Goal: Task Accomplishment & Management: Manage account settings

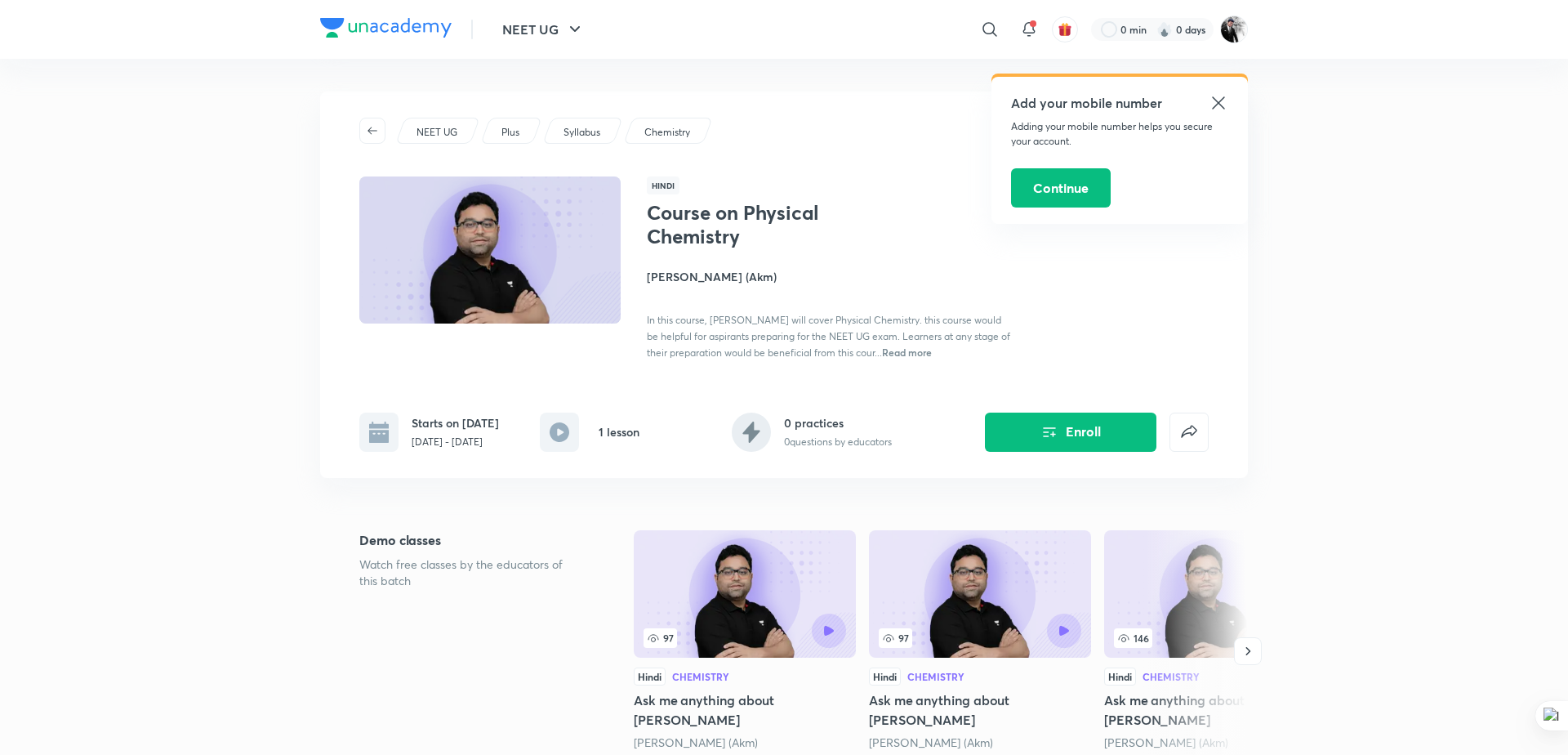
click at [1223, 103] on icon at bounding box center [1218, 102] width 20 height 20
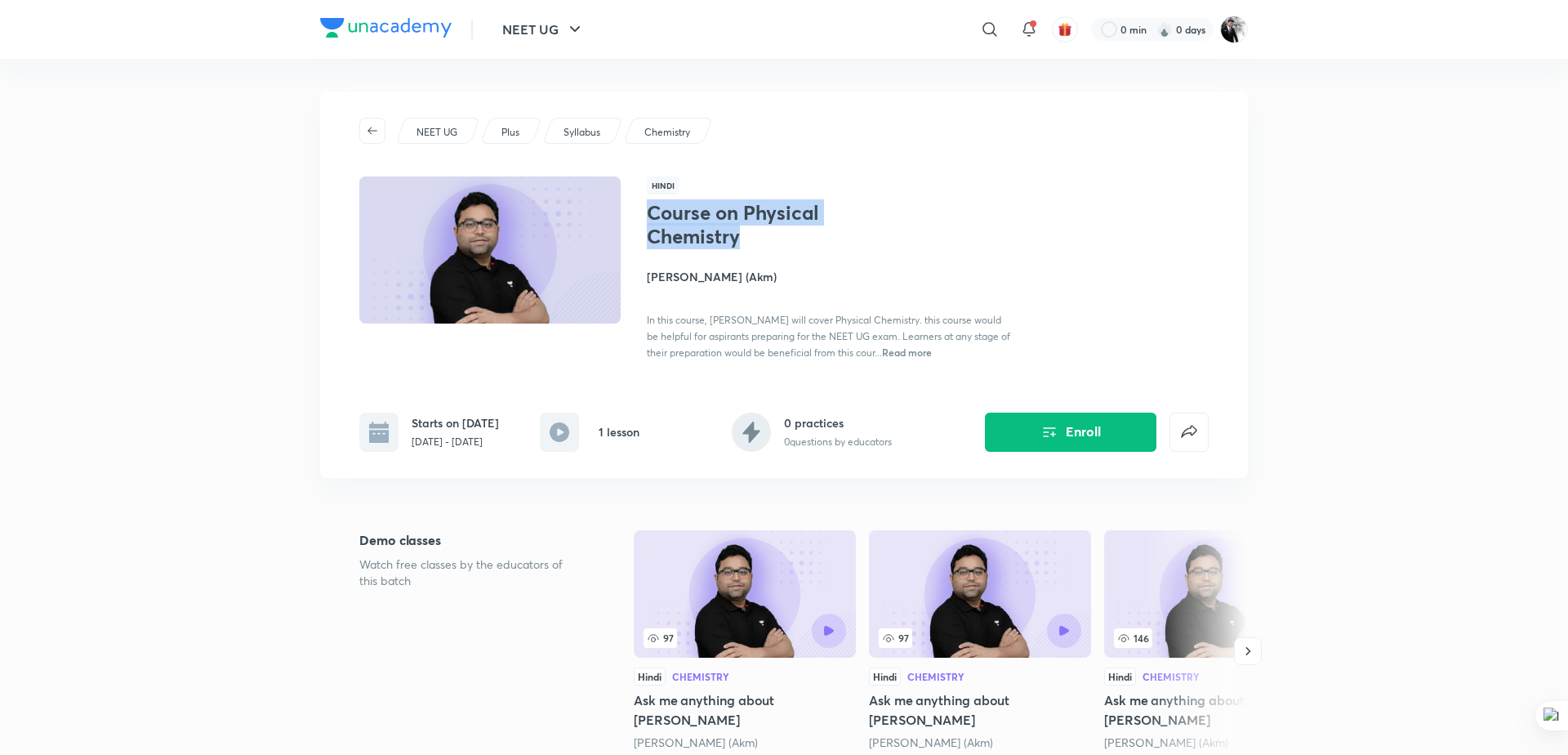
drag, startPoint x: 650, startPoint y: 213, endPoint x: 758, endPoint y: 228, distance: 109.0
click at [758, 228] on h1 "Course on Physical Chemistry" at bounding box center [780, 224] width 267 height 47
copy h1 "Course on Physical Chemistry"
click at [1233, 31] on img at bounding box center [1234, 30] width 28 height 28
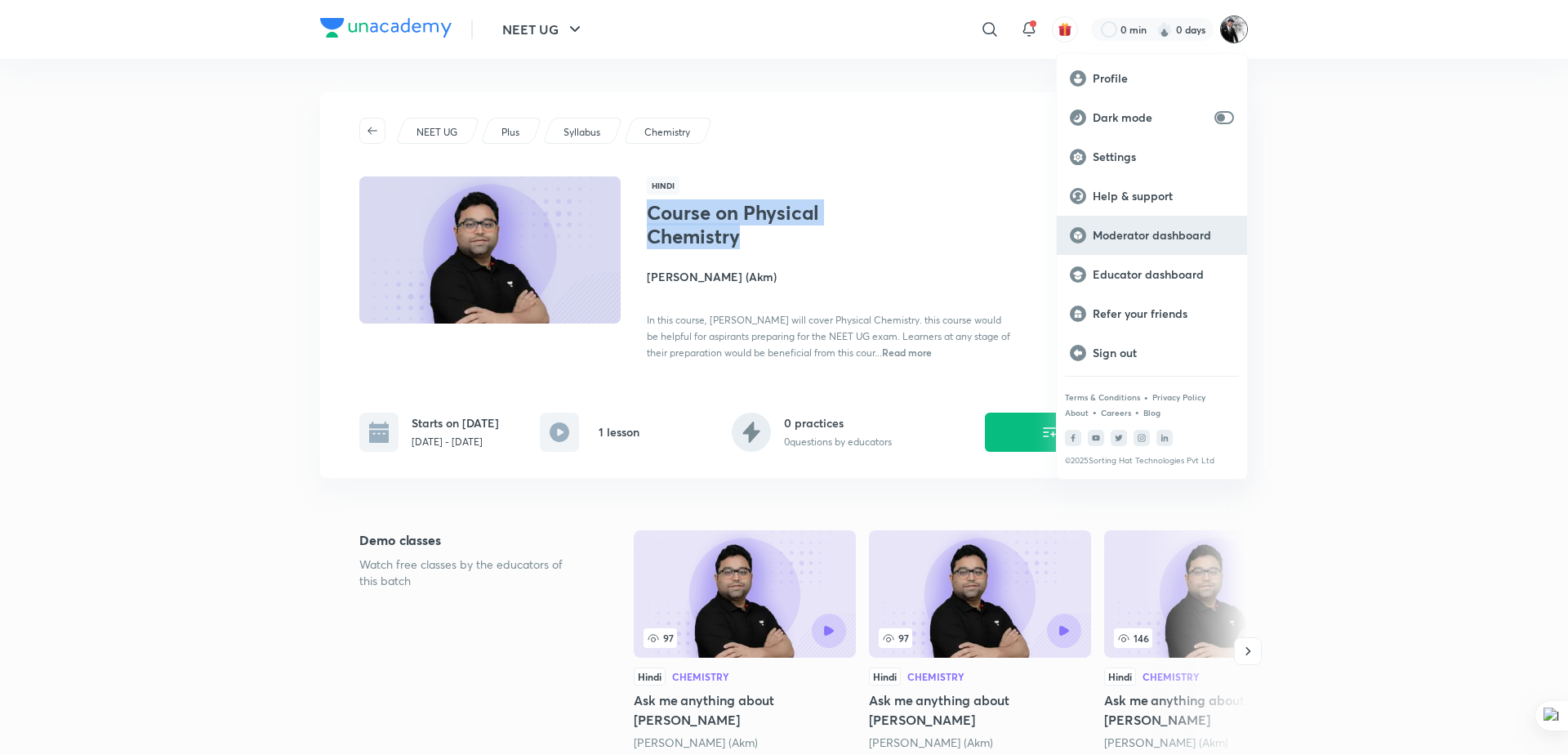
click at [1145, 222] on div "Moderator dashboard" at bounding box center [1152, 236] width 190 height 39
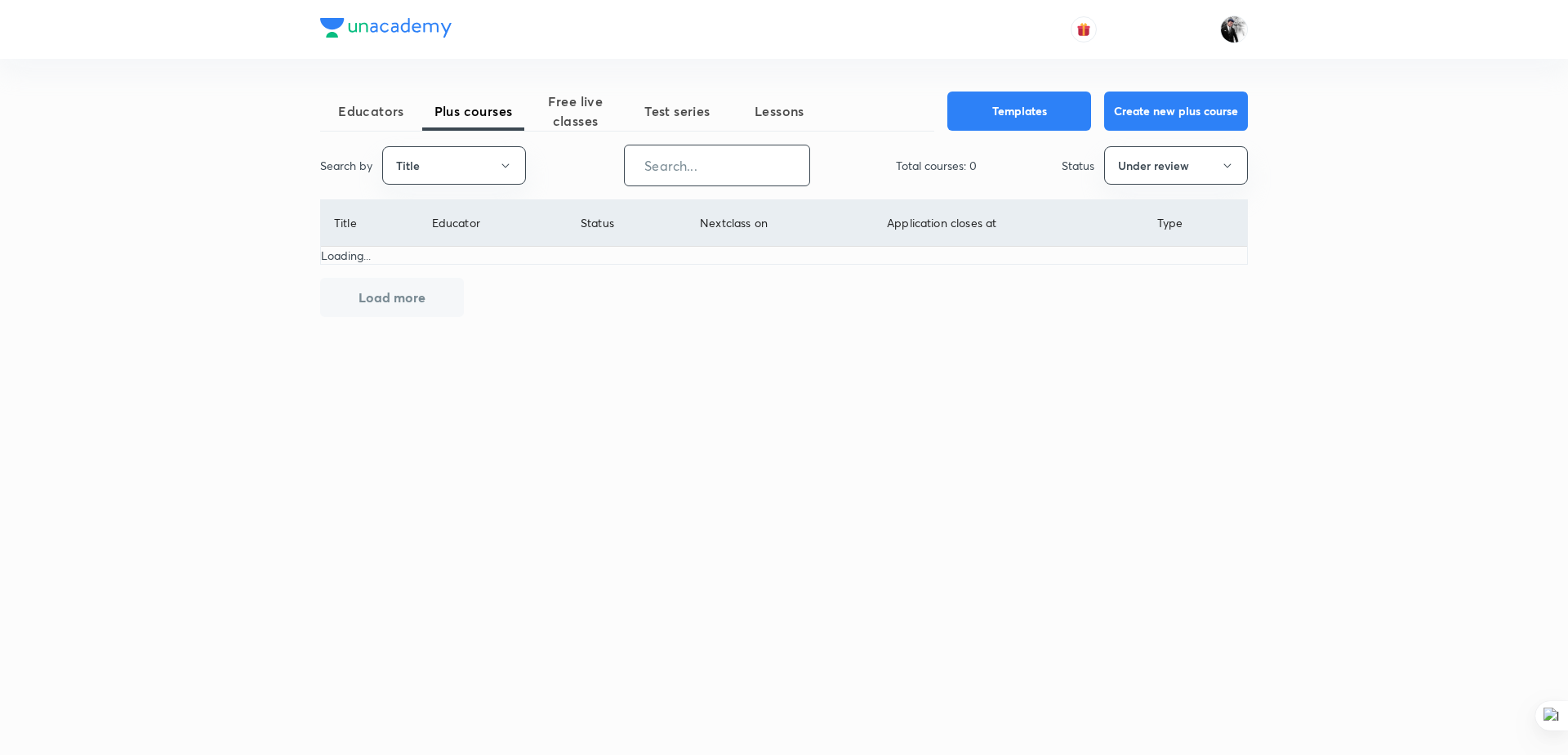
click at [664, 172] on input "text" at bounding box center [717, 165] width 184 height 42
paste input "Course on Physical Chemistry"
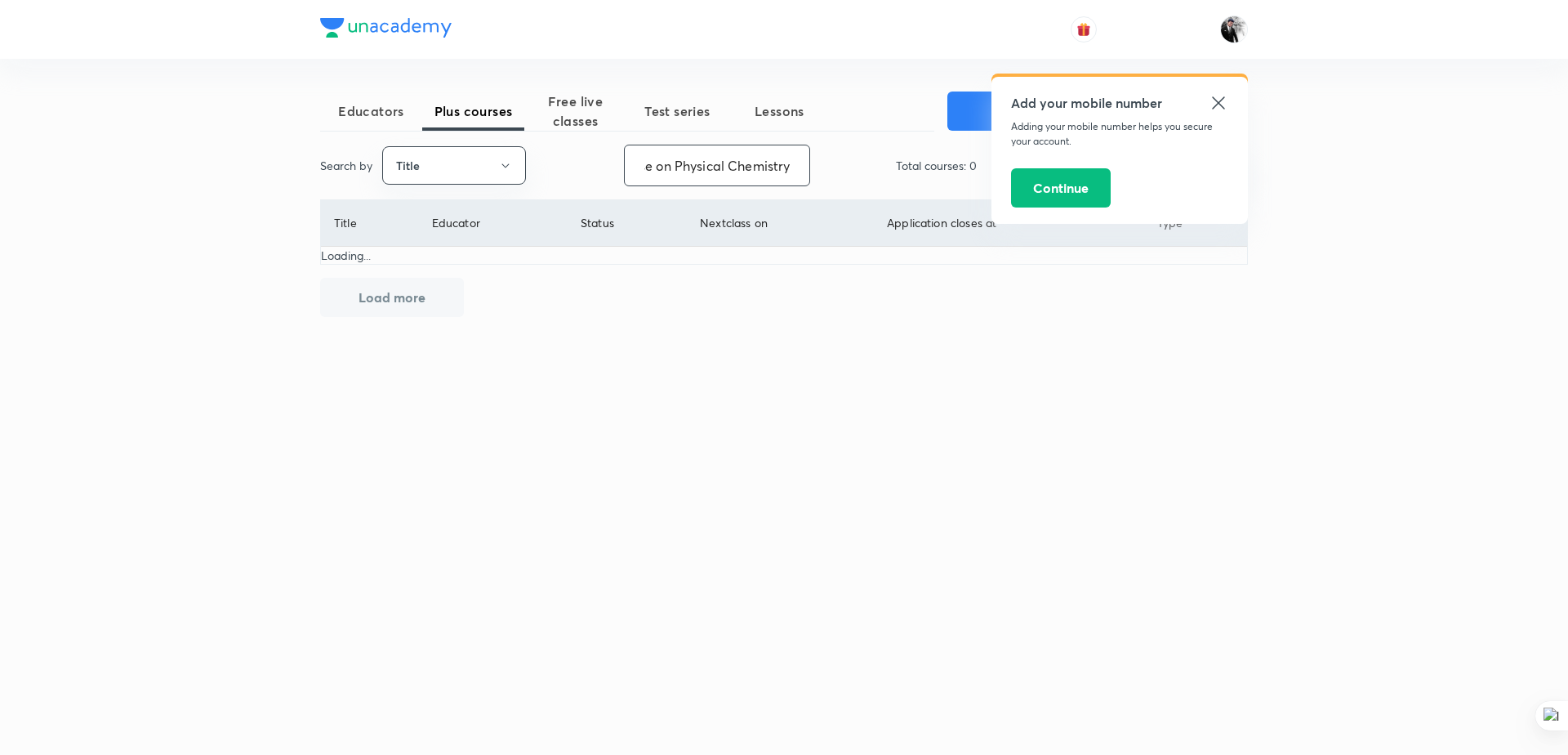
type input "Course on Physical Chemistry"
click at [1213, 103] on icon at bounding box center [1218, 102] width 20 height 20
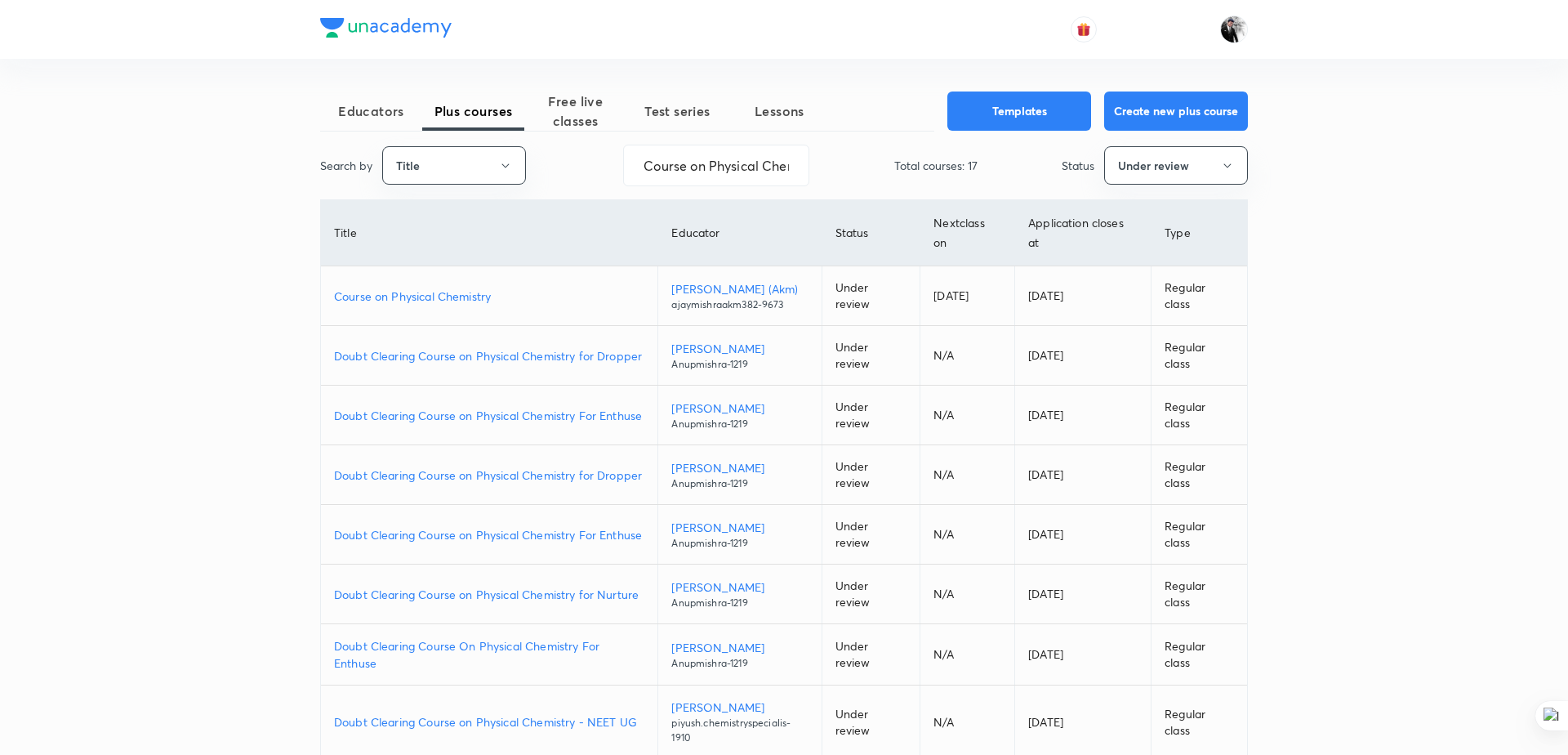
click at [400, 291] on p "Course on Physical Chemistry" at bounding box center [489, 296] width 310 height 17
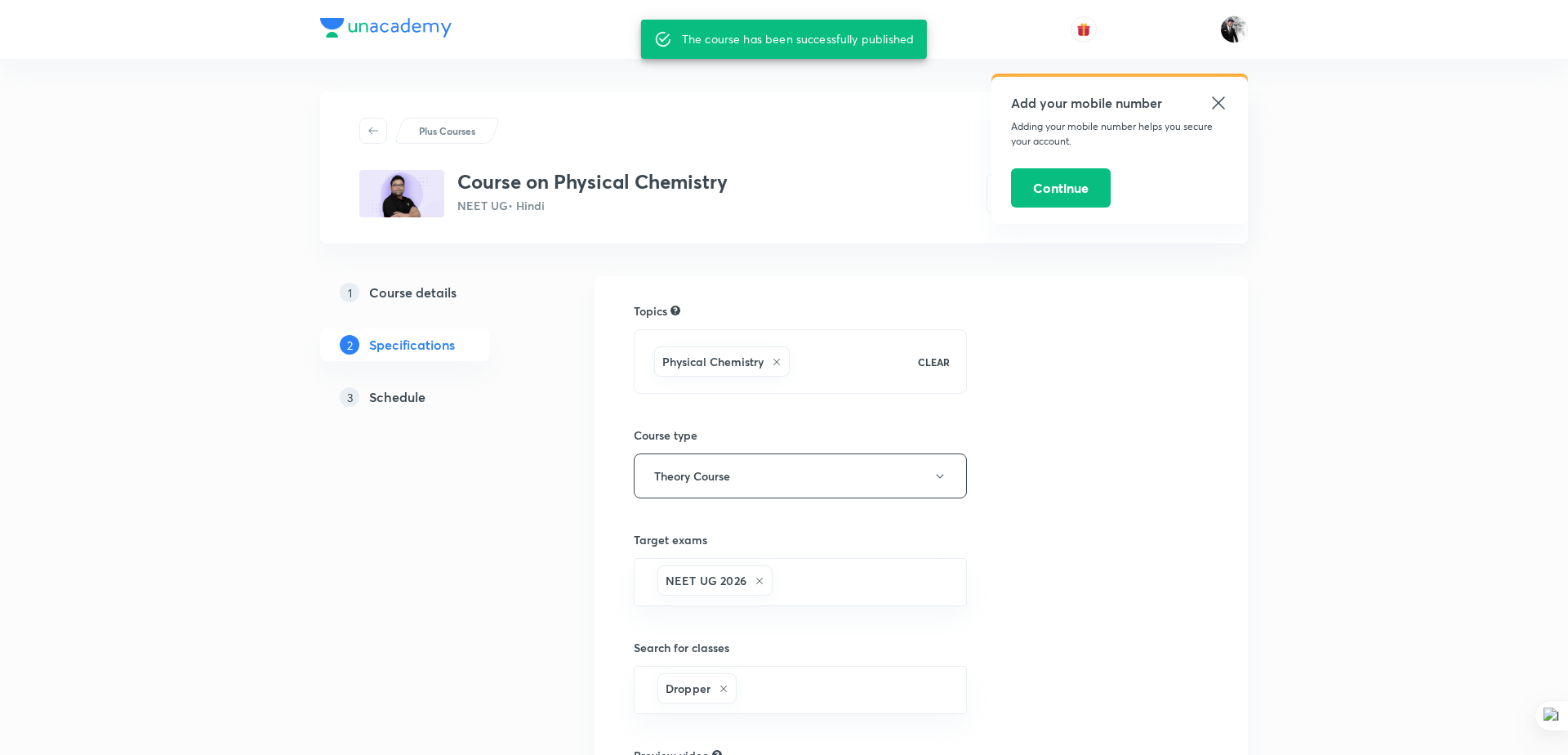
click at [1222, 106] on icon at bounding box center [1217, 102] width 12 height 12
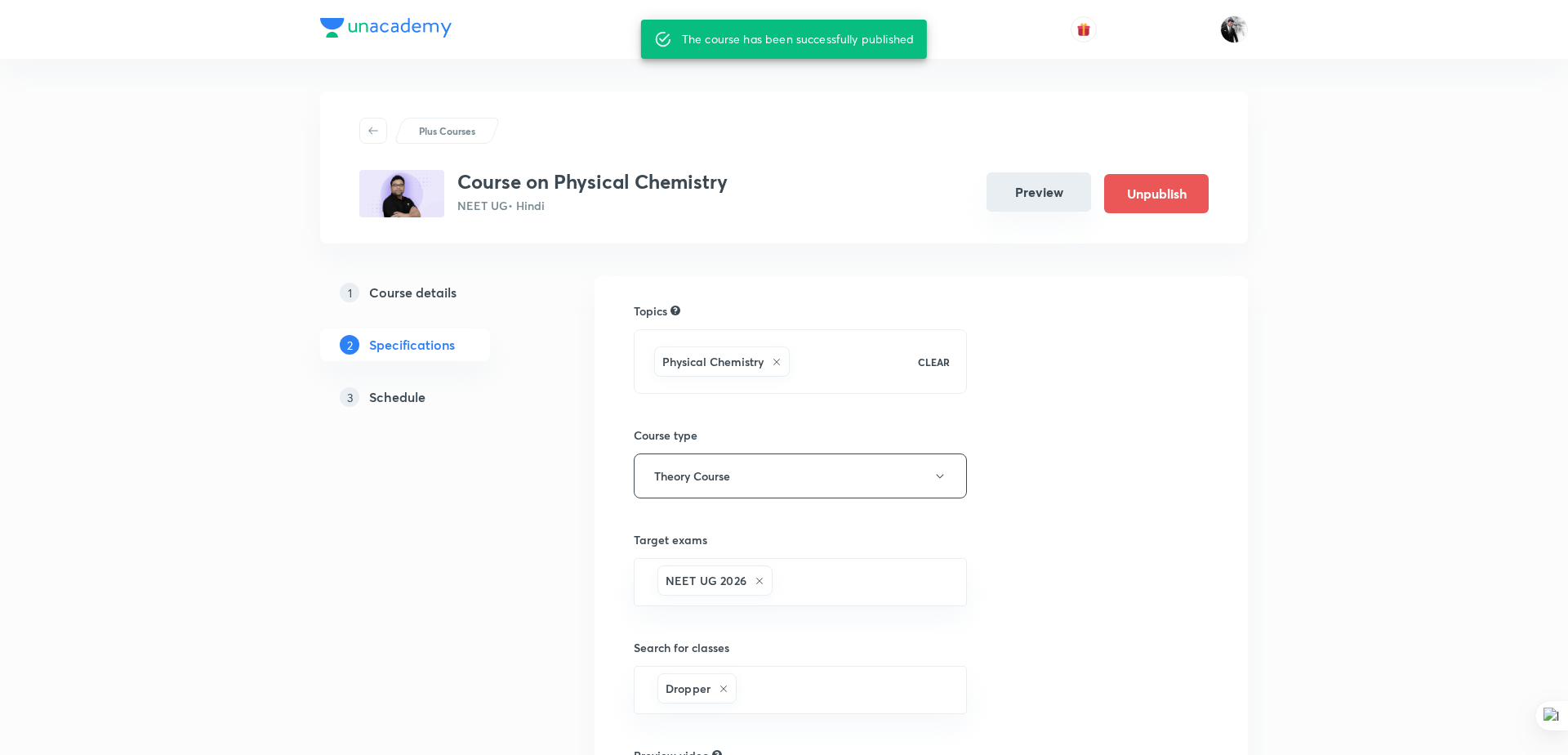
click at [1031, 197] on button "Preview" at bounding box center [1039, 192] width 104 height 39
